Goal: Task Accomplishment & Management: Use online tool/utility

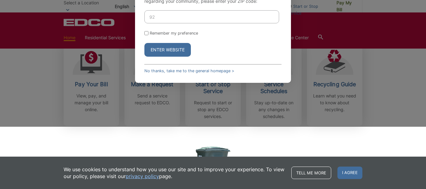
scroll to position [187, 0]
type input "92069"
click at [168, 51] on button "Enter Website" at bounding box center [167, 50] width 46 height 14
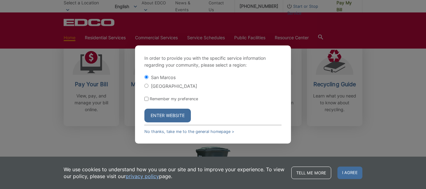
click at [145, 101] on input "Remember my preference" at bounding box center [146, 99] width 4 height 4
checkbox input "true"
click at [172, 118] on button "Enter Website" at bounding box center [167, 116] width 46 height 14
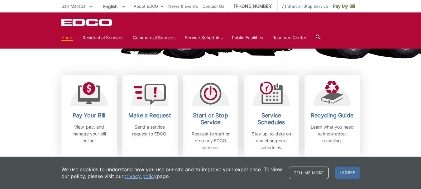
scroll to position [187, 0]
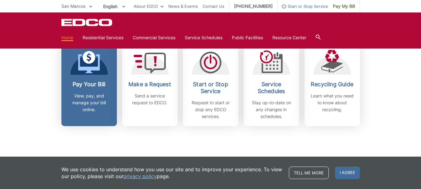
click at [101, 84] on h2 "Pay Your Bill" at bounding box center [89, 84] width 46 height 7
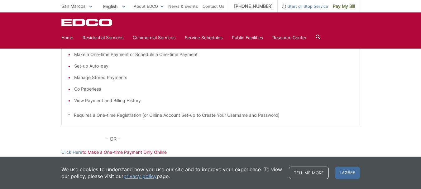
scroll to position [93, 0]
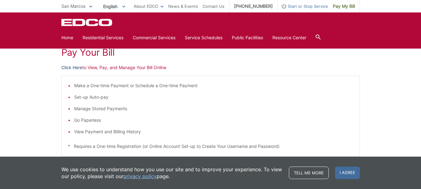
click at [77, 67] on link "Click Here" at bounding box center [71, 67] width 21 height 7
